Goal: Task Accomplishment & Management: Manage account settings

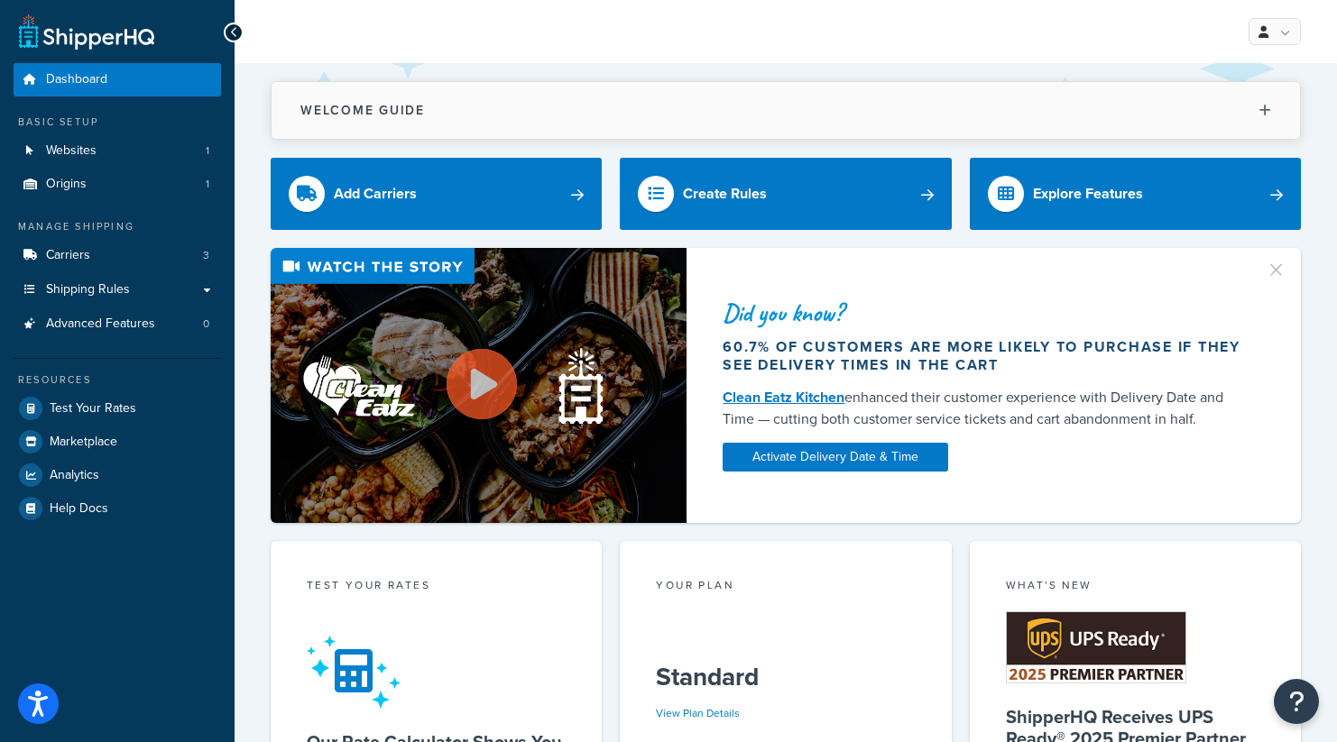
click at [939, 106] on button "Welcome Guide" at bounding box center [786, 110] width 1028 height 57
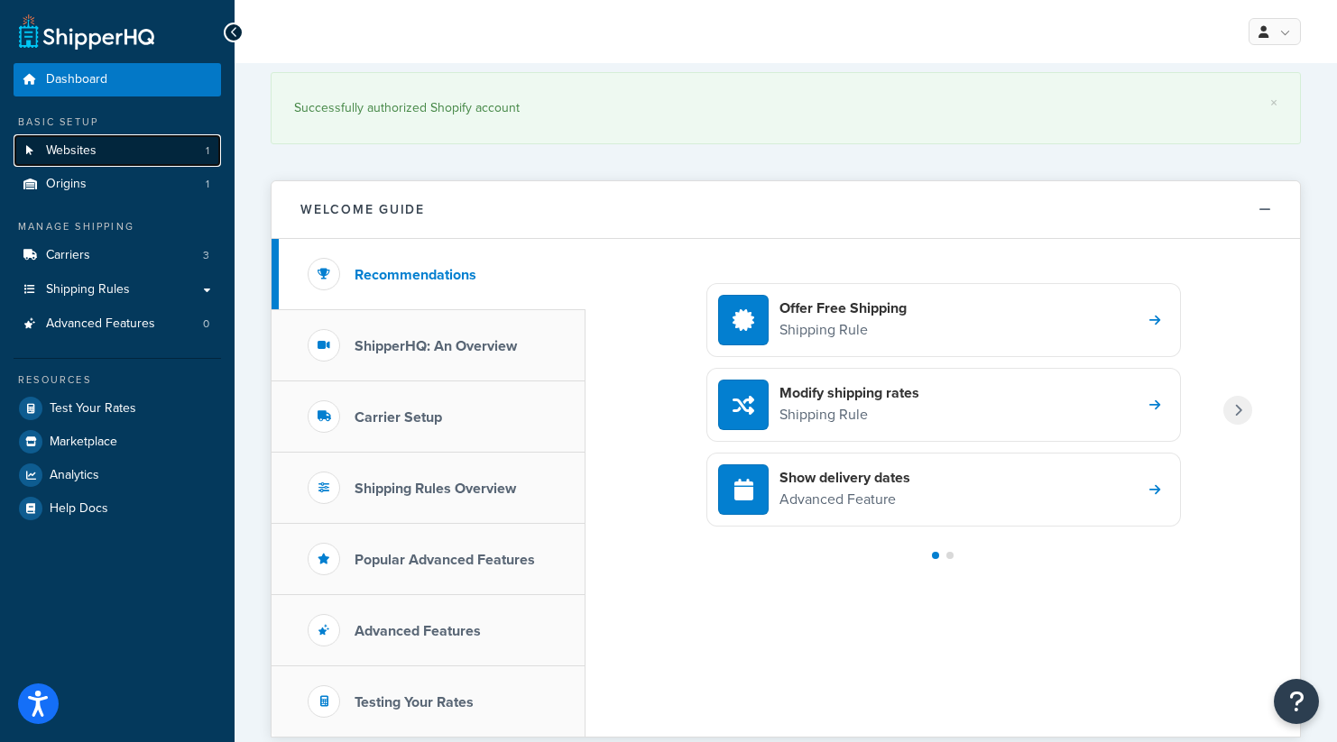
click at [78, 141] on link "Websites 1" at bounding box center [117, 150] width 207 height 33
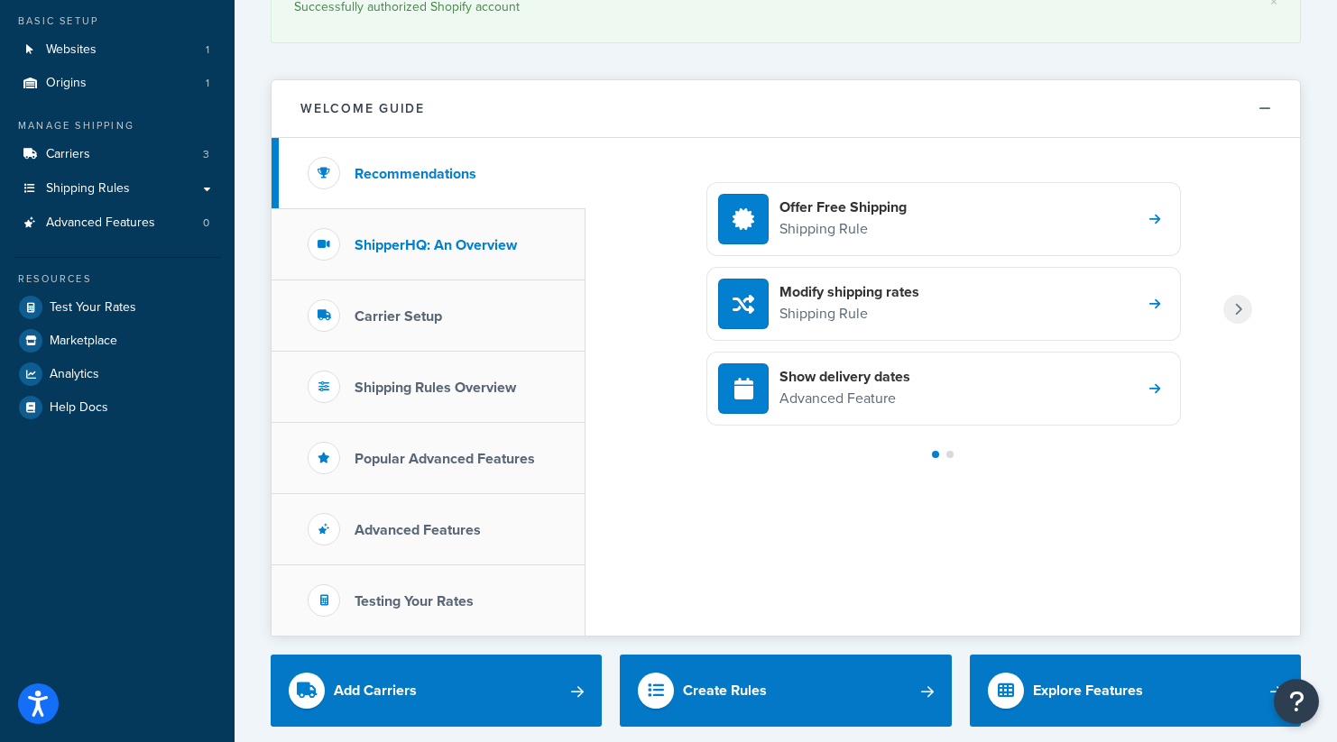
scroll to position [159, 0]
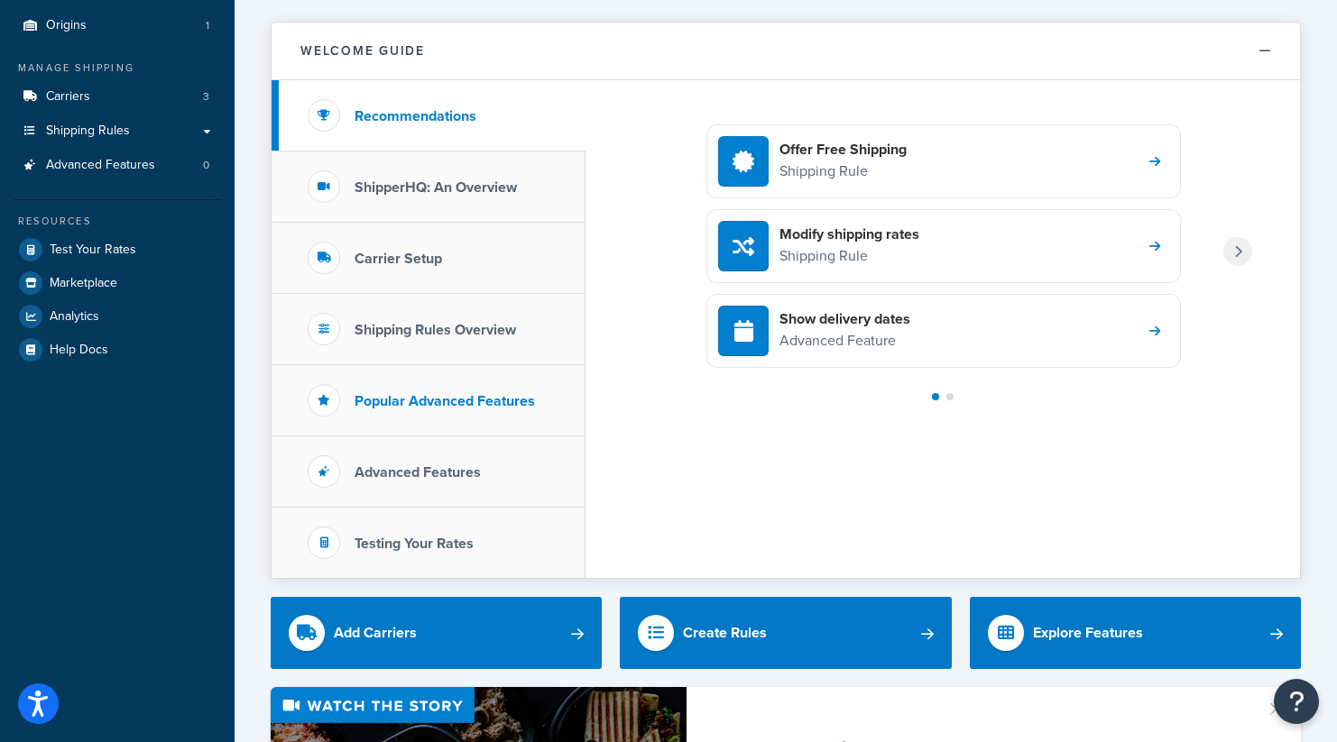
click at [464, 410] on h3 "Popular Advanced Features" at bounding box center [445, 401] width 180 height 16
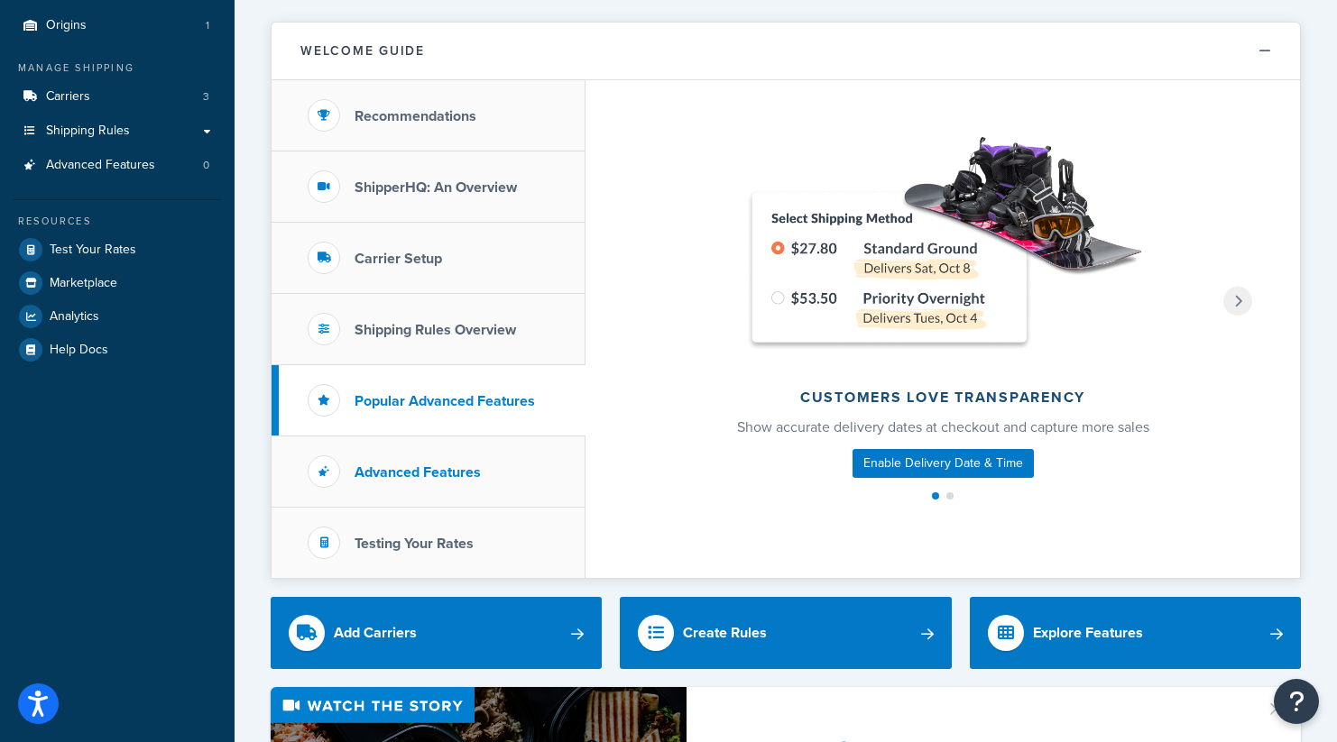
click at [447, 458] on li "Advanced Features" at bounding box center [429, 472] width 314 height 71
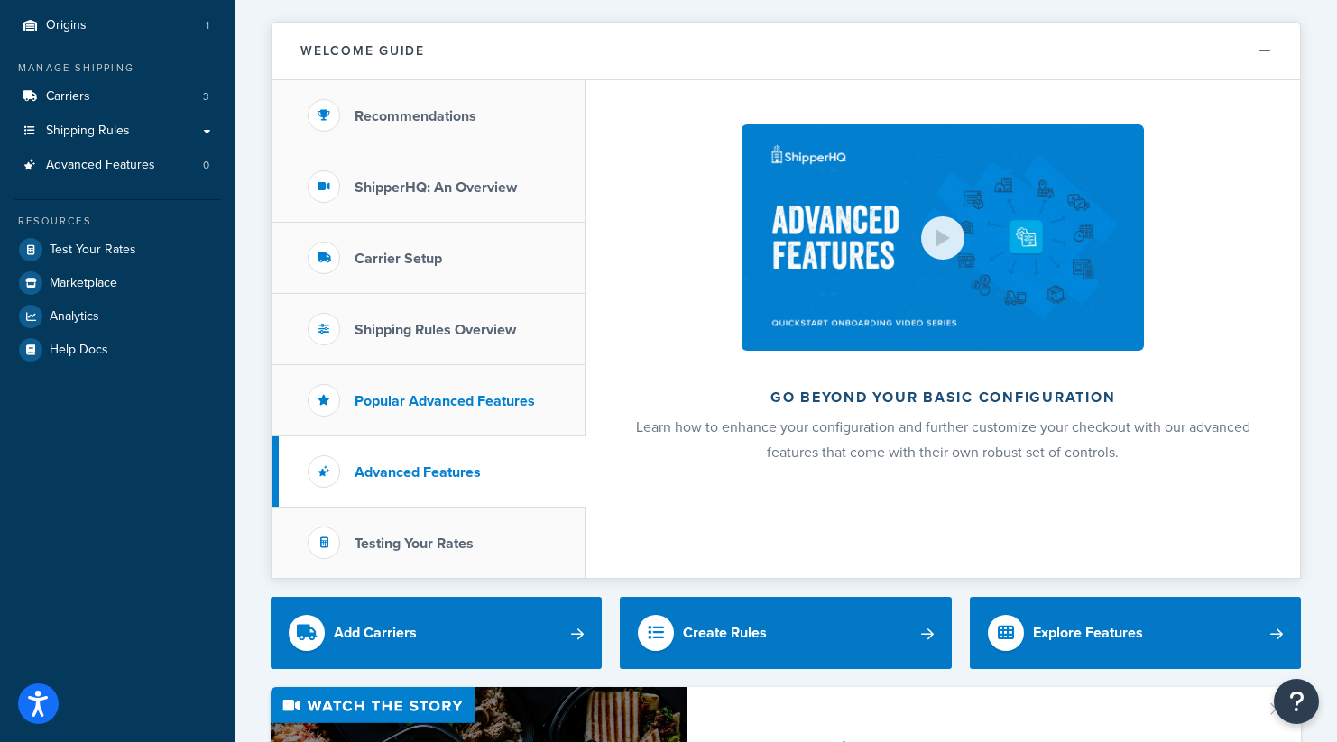
click at [488, 393] on h3 "Popular Advanced Features" at bounding box center [445, 401] width 180 height 16
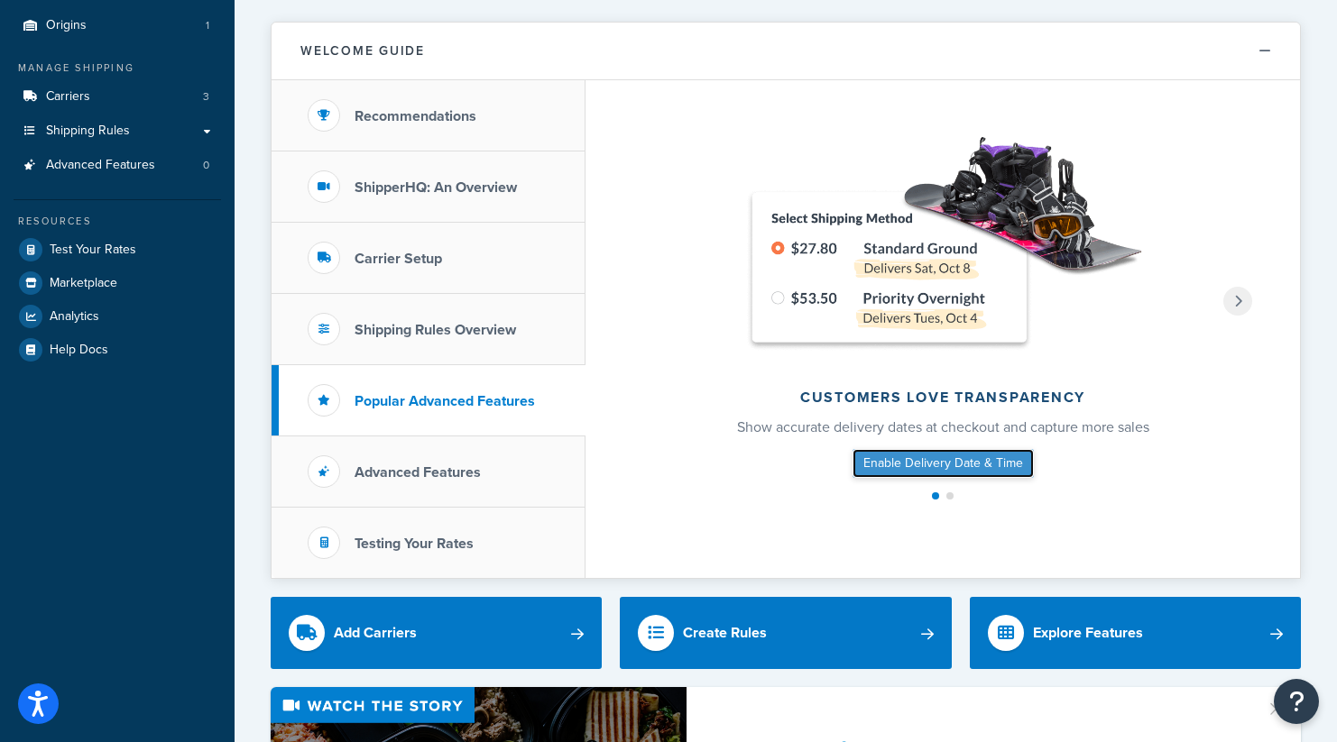
click at [887, 457] on link "Enable Delivery Date & Time" at bounding box center [943, 463] width 181 height 29
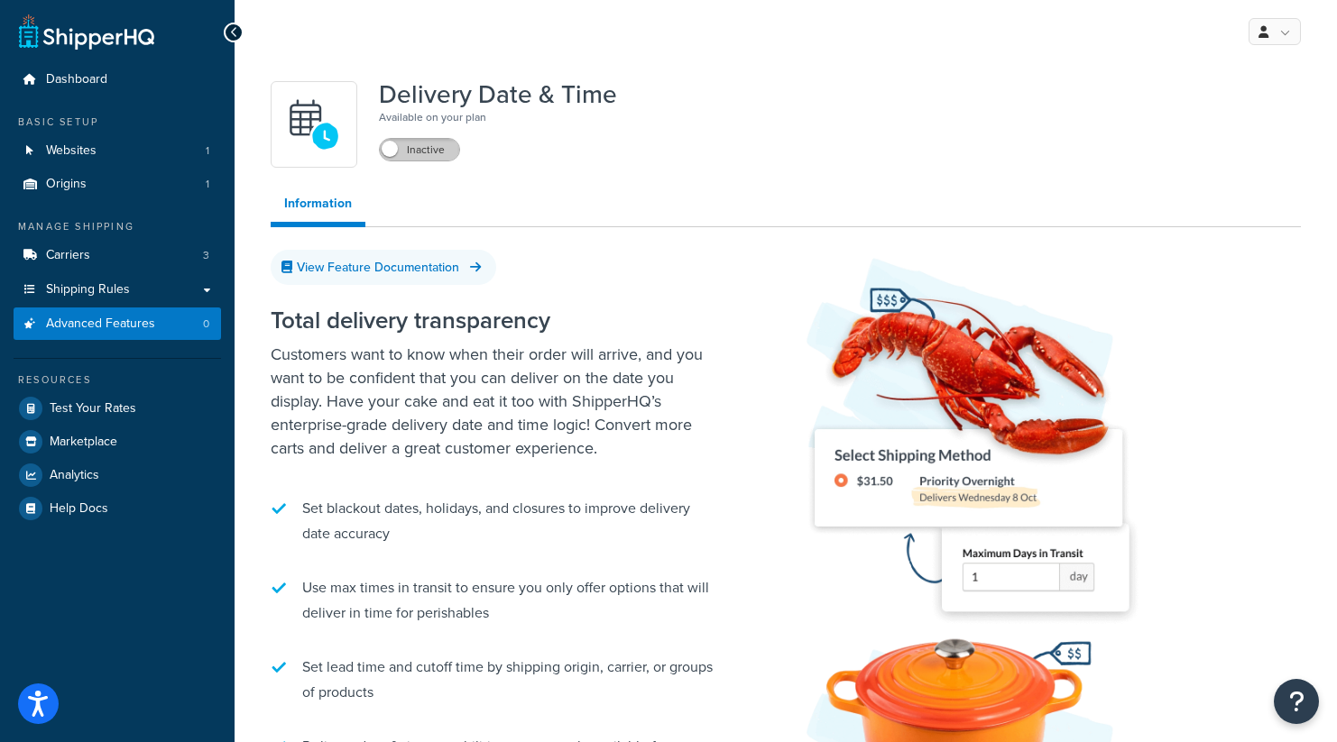
click at [432, 153] on label "Inactive" at bounding box center [419, 150] width 79 height 22
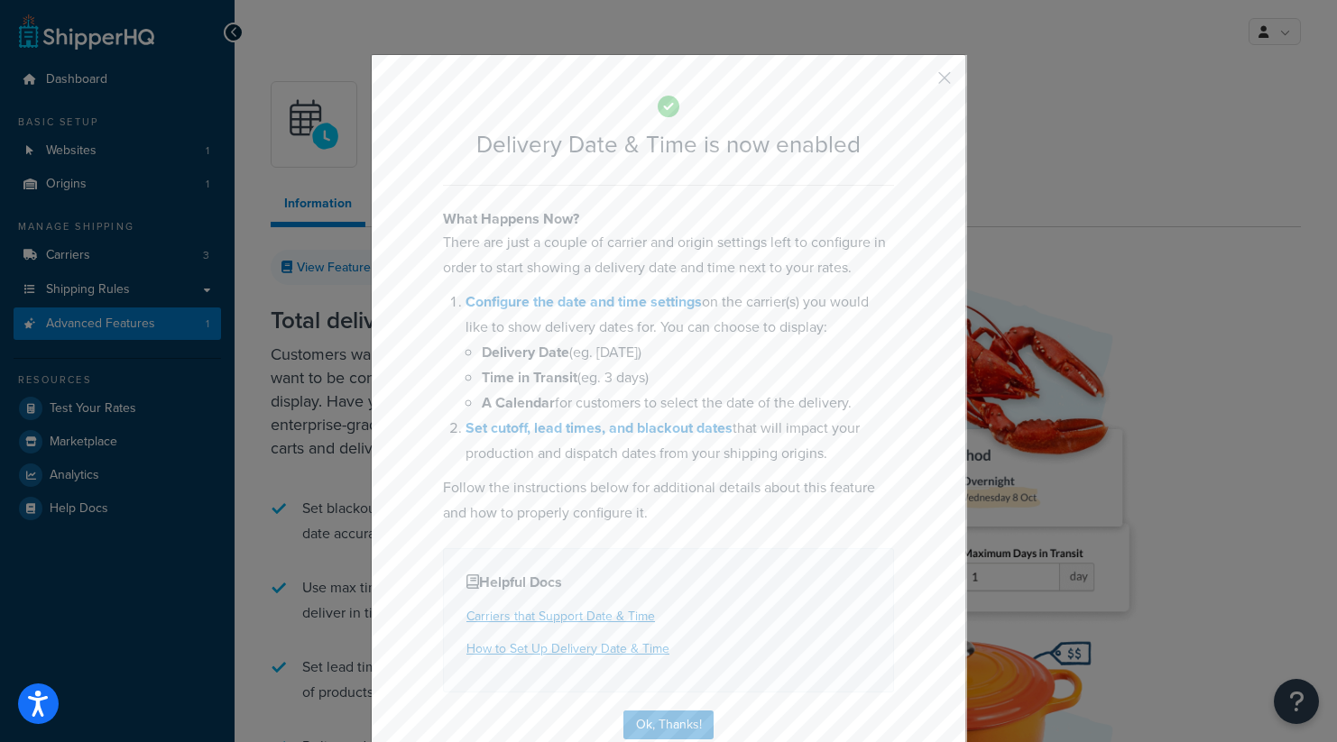
scroll to position [35, 0]
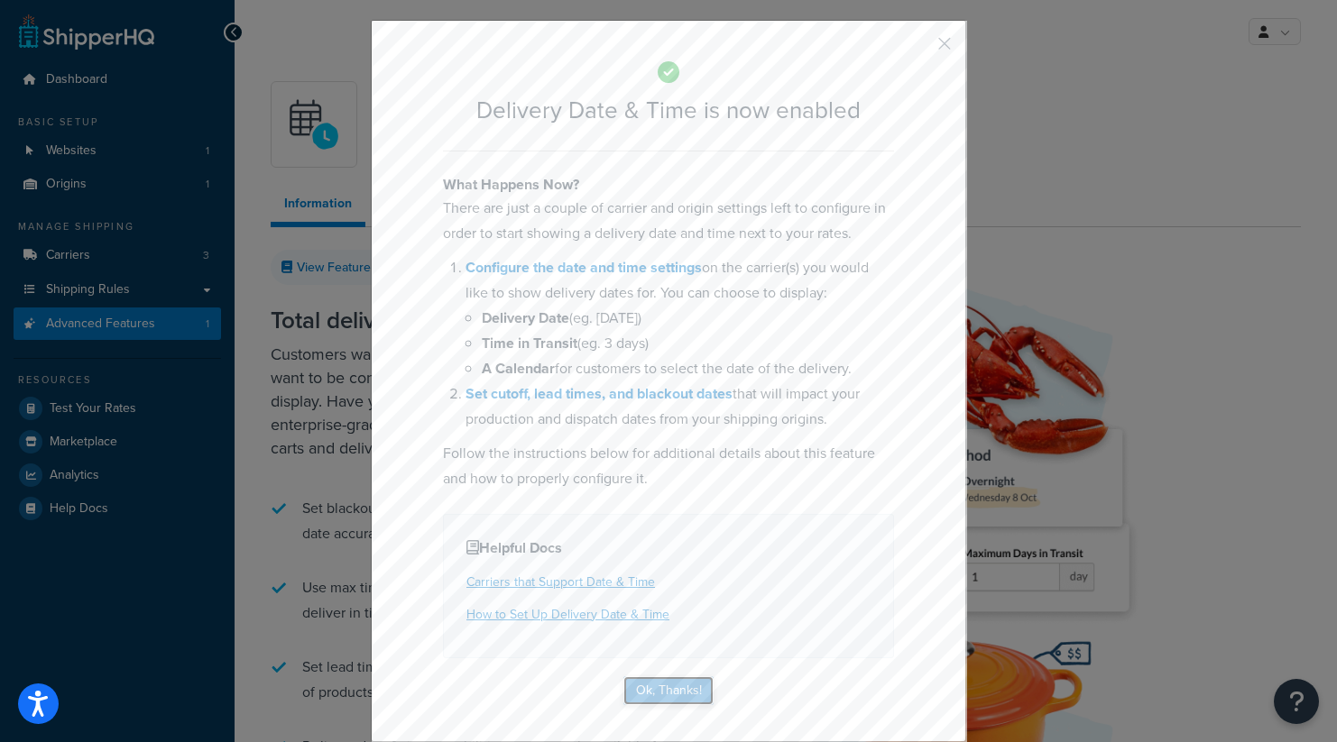
click at [676, 688] on button "Ok, Thanks!" at bounding box center [668, 691] width 90 height 29
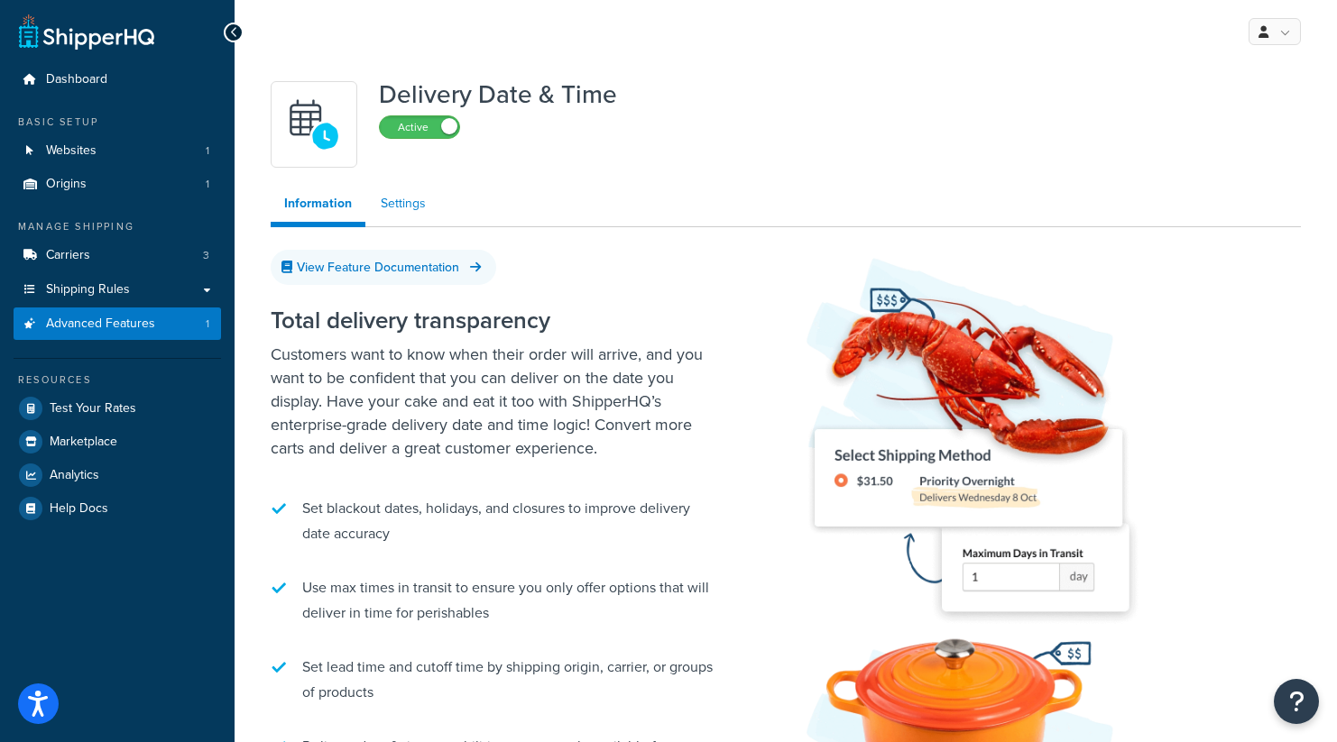
click at [386, 198] on link "Settings" at bounding box center [403, 204] width 72 height 36
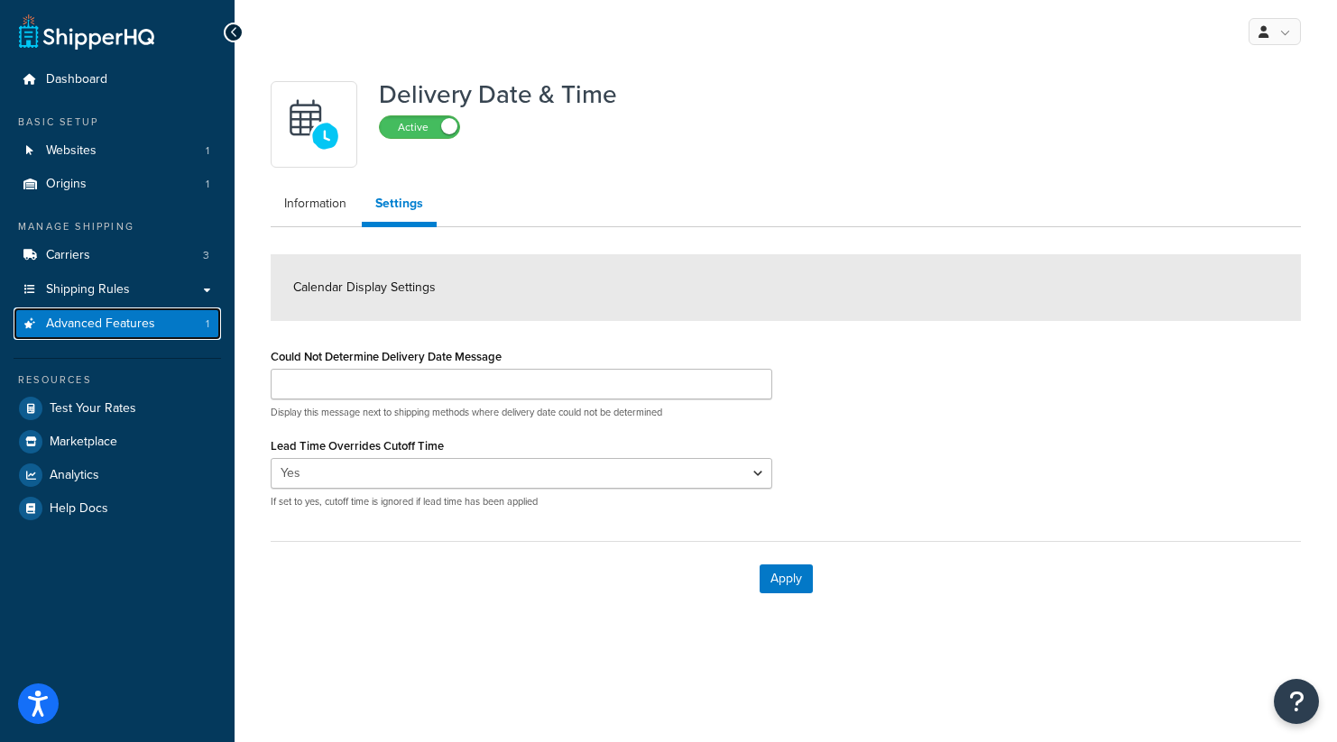
click at [85, 328] on span "Advanced Features" at bounding box center [100, 324] width 109 height 15
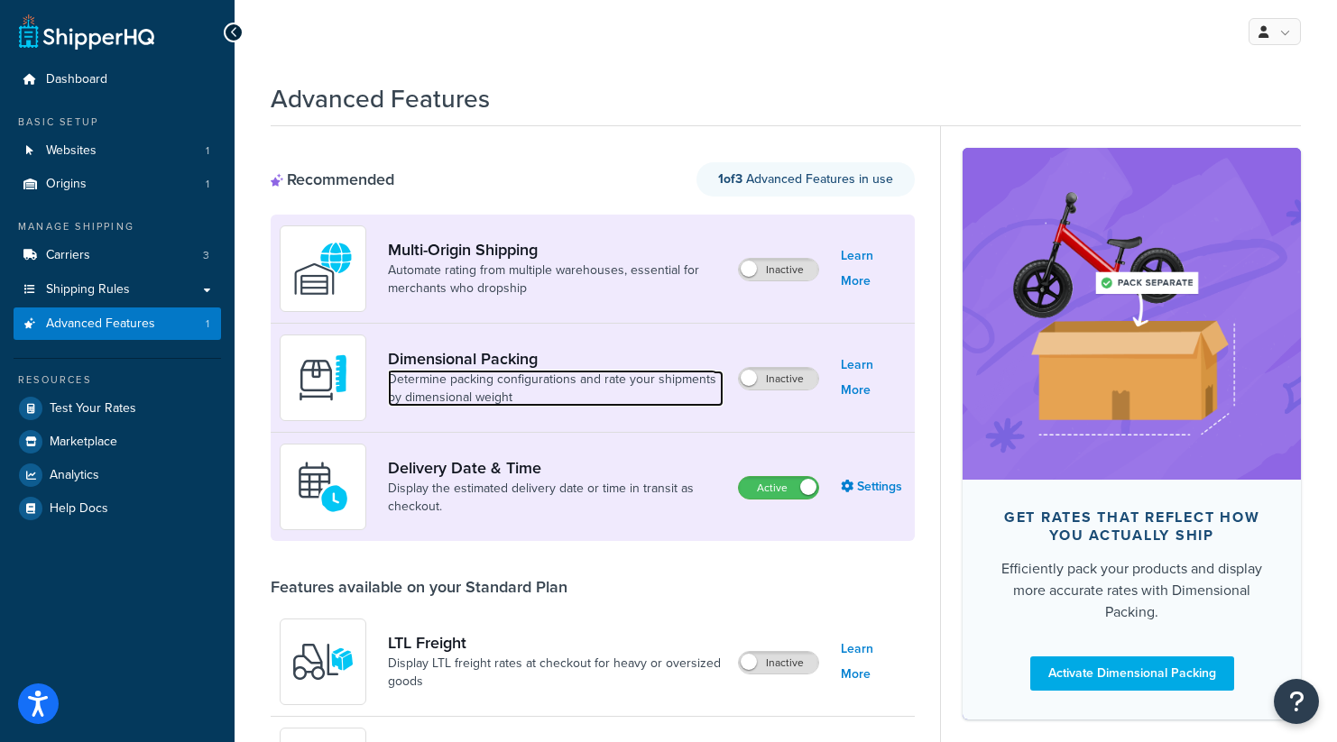
click at [663, 374] on link "Determine packing configurations and rate your shipments by dimensional weight" at bounding box center [556, 389] width 336 height 36
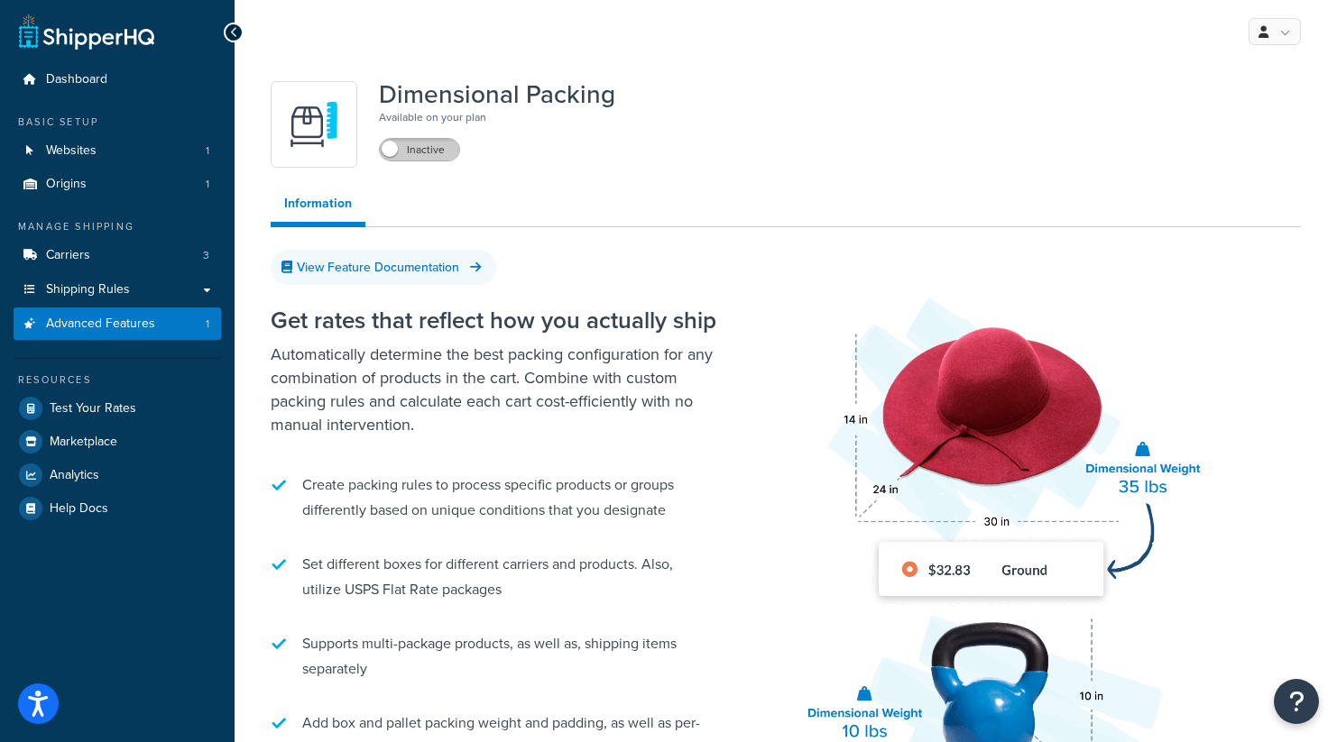
click at [425, 154] on label "Inactive" at bounding box center [419, 150] width 79 height 22
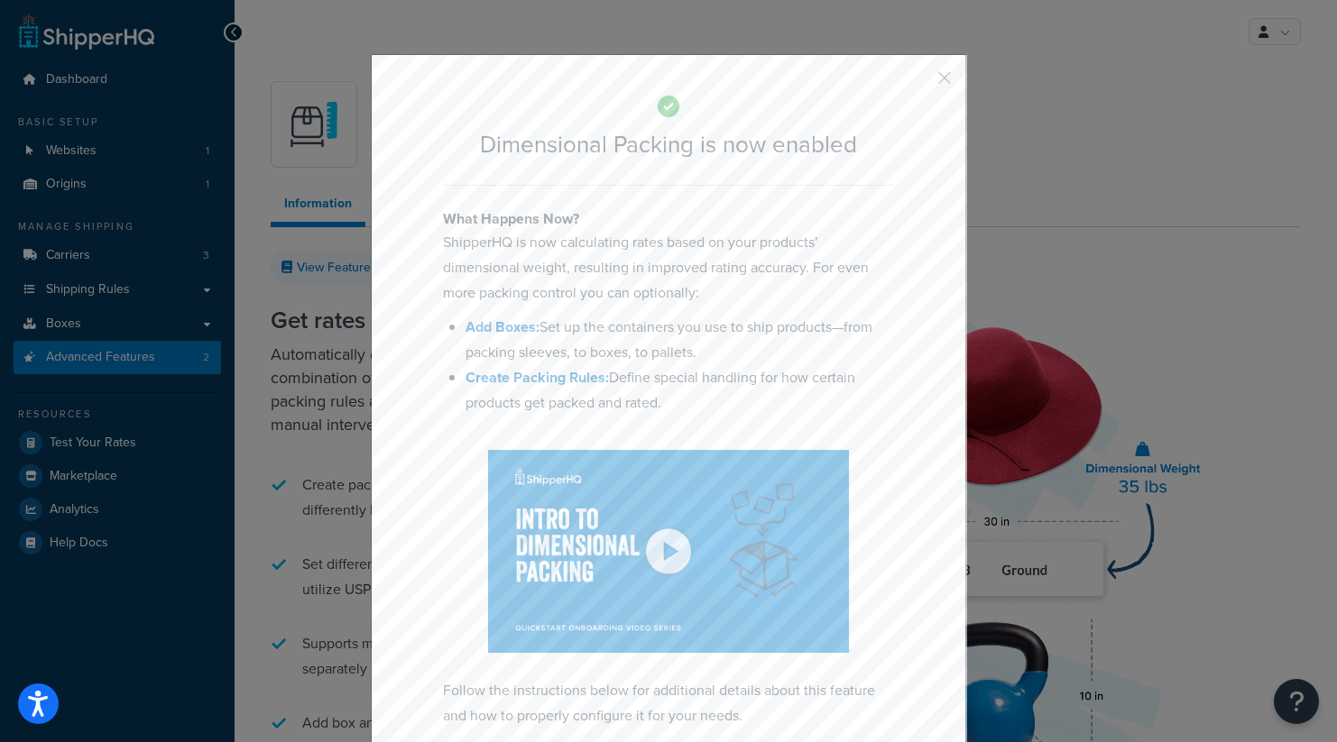
scroll to position [94, 0]
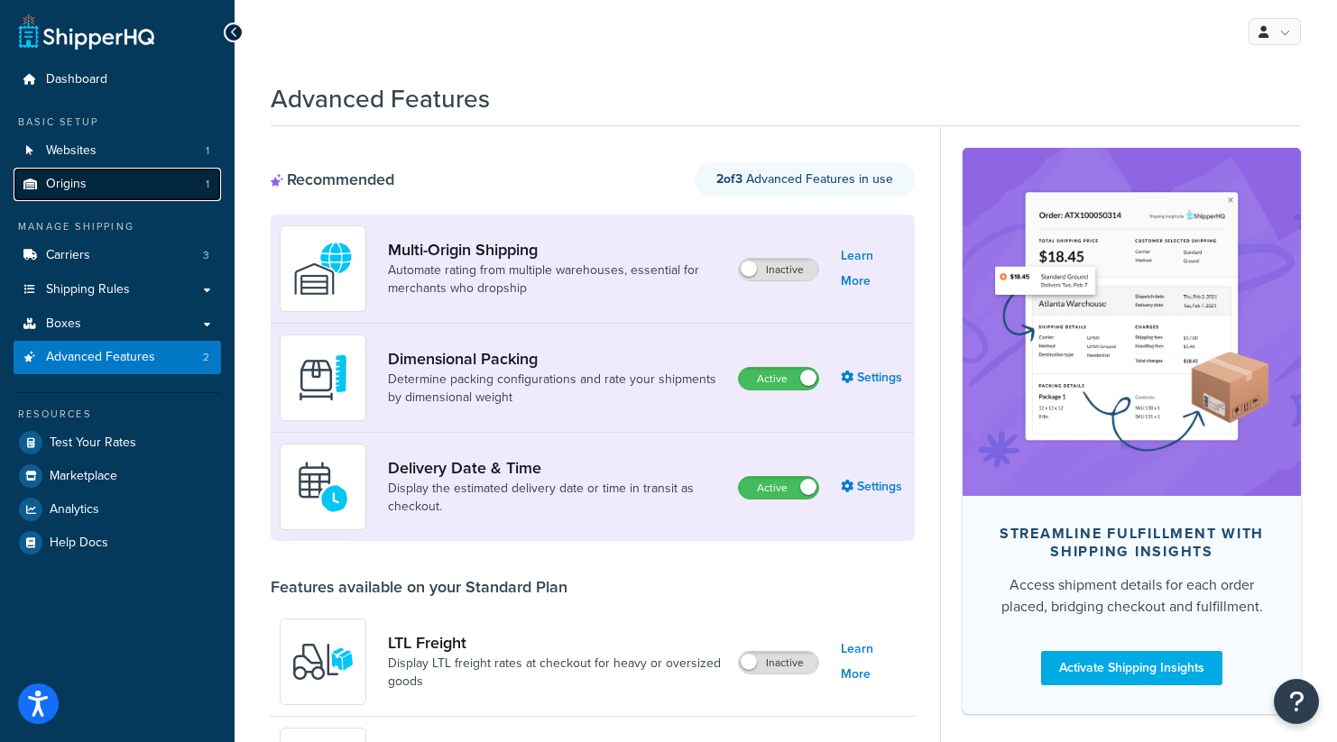
click at [74, 186] on span "Origins" at bounding box center [66, 184] width 41 height 15
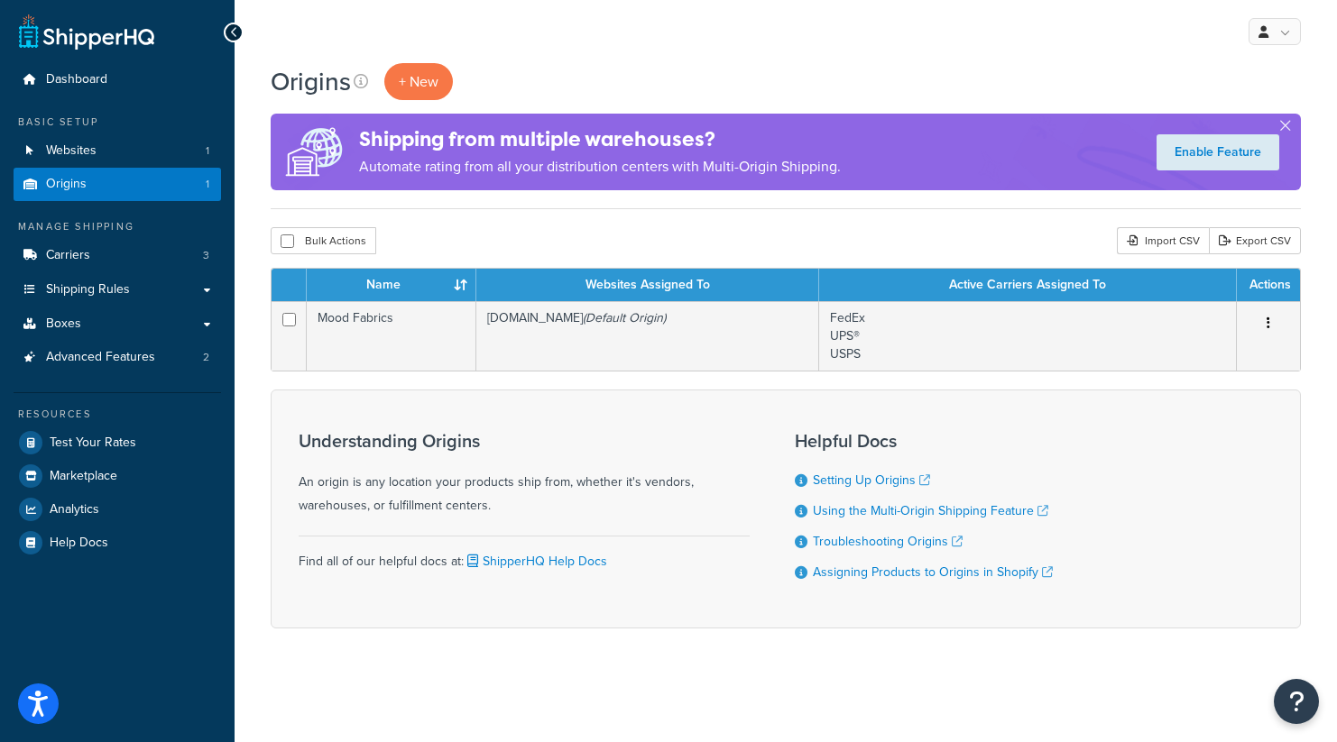
click at [703, 63] on div "Origins + New" at bounding box center [786, 81] width 1030 height 37
click at [740, 198] on div "Origins + New Shipping from multiple warehouses? Automate rating from all your …" at bounding box center [786, 136] width 1030 height 146
click at [750, 72] on div "Origins + New" at bounding box center [786, 81] width 1030 height 37
